Goal: Find specific page/section

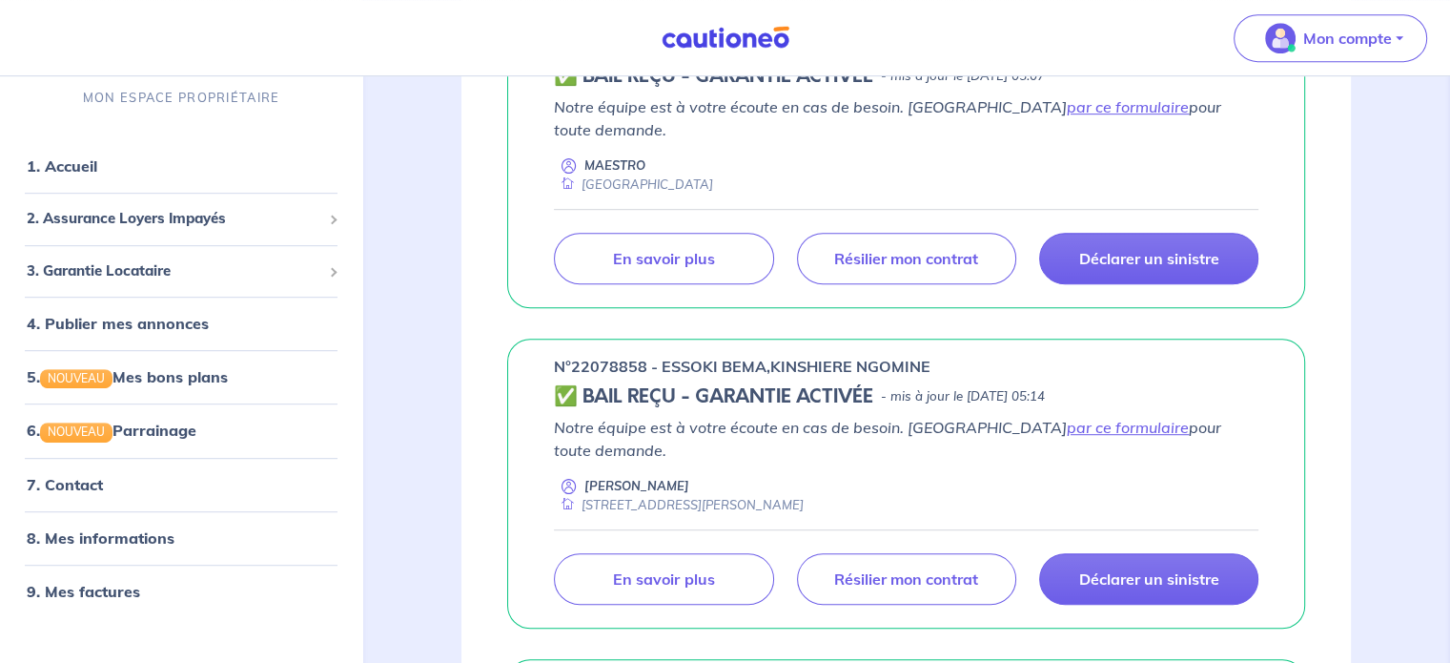
scroll to position [1266, 0]
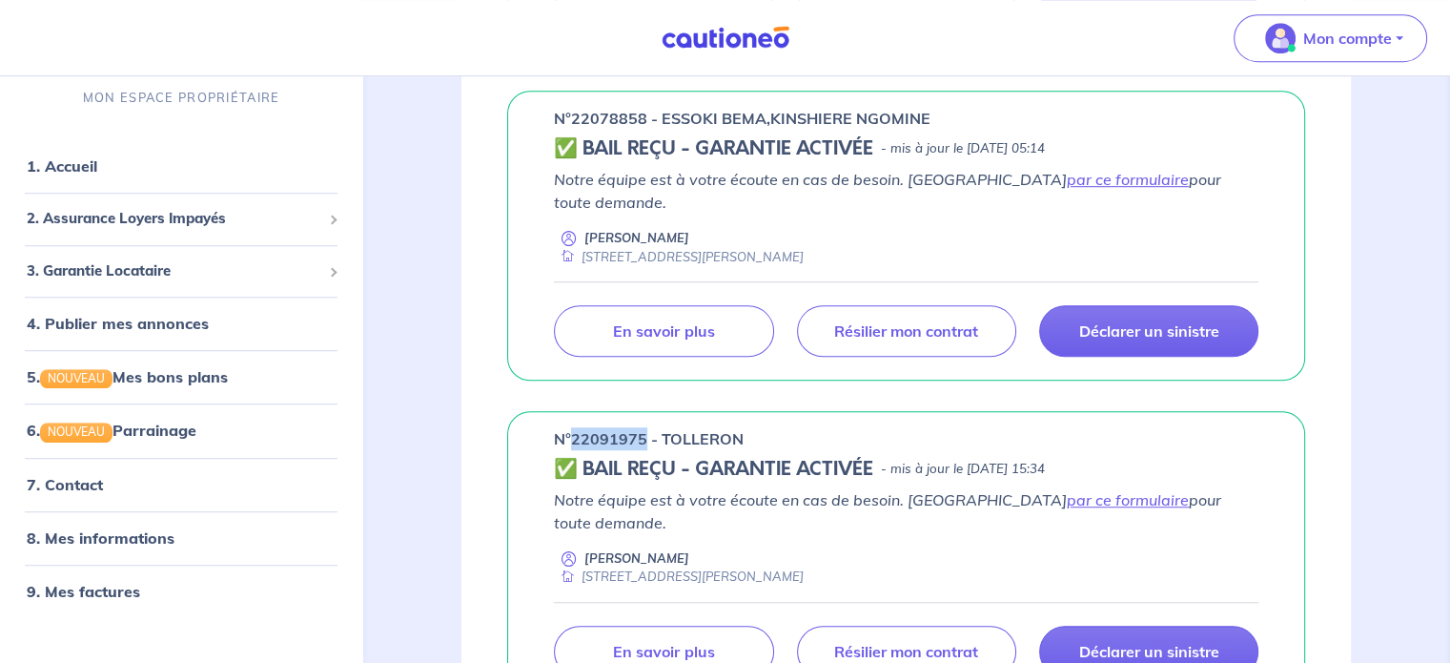
drag, startPoint x: 645, startPoint y: 365, endPoint x: 569, endPoint y: 369, distance: 76.4
click at [569, 427] on p "n°22091975 - TOLLERON" at bounding box center [649, 438] width 190 height 23
copy p "22091975"
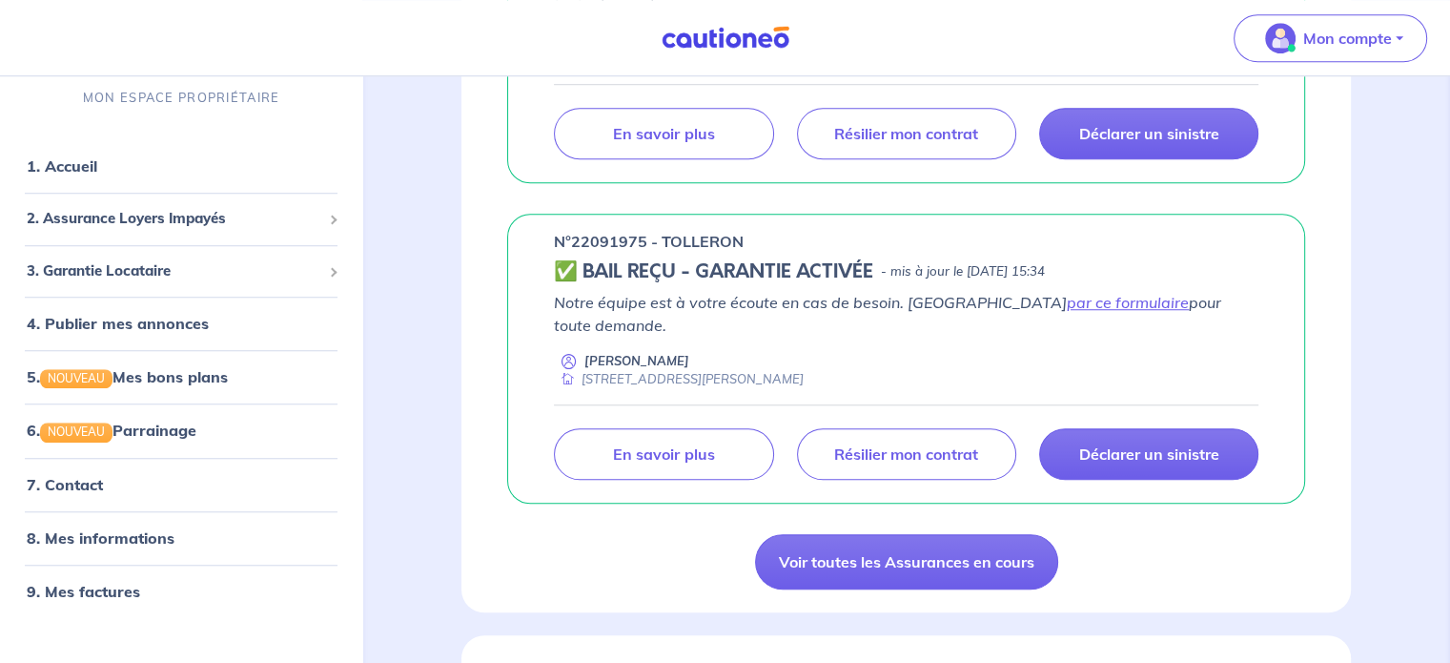
scroll to position [1448, 0]
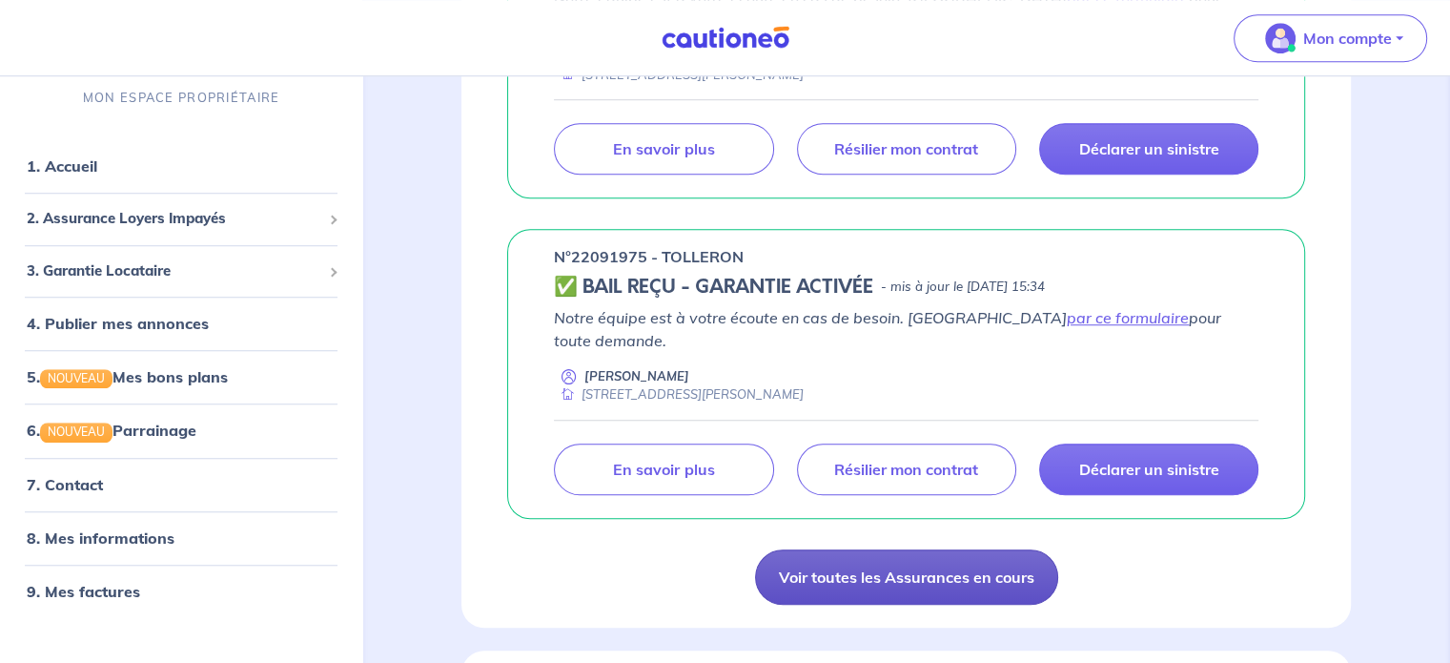
click at [851, 549] on link "Voir toutes les Assurances en cours" at bounding box center [906, 576] width 303 height 55
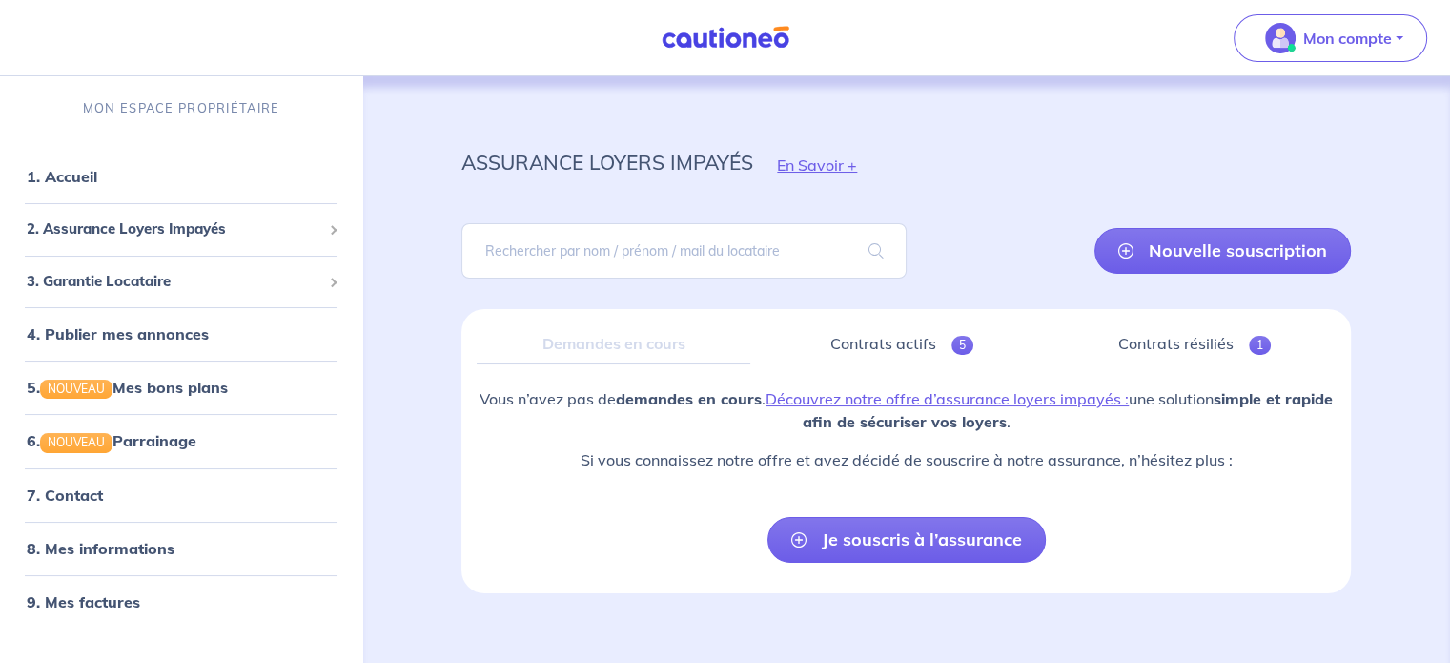
scroll to position [20, 0]
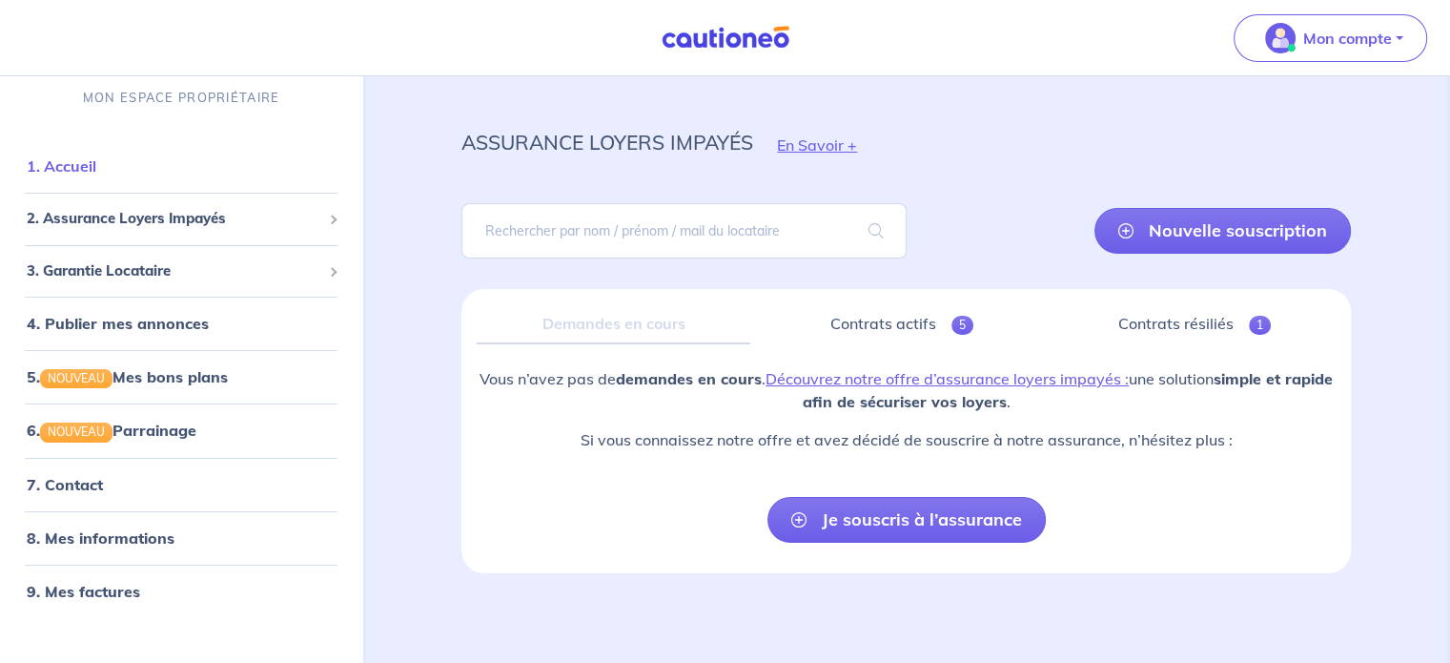
click at [96, 157] on link "1. Accueil" at bounding box center [62, 166] width 70 height 19
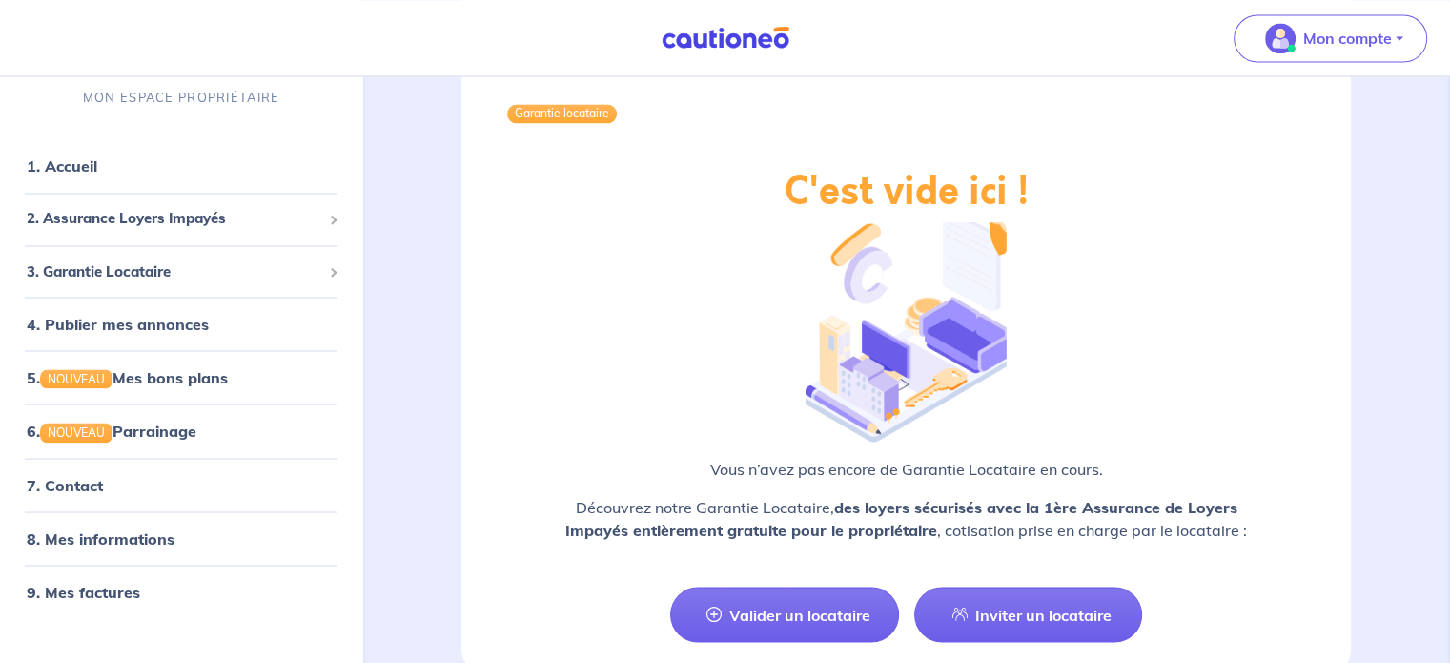
scroll to position [3389, 0]
